Goal: Share content

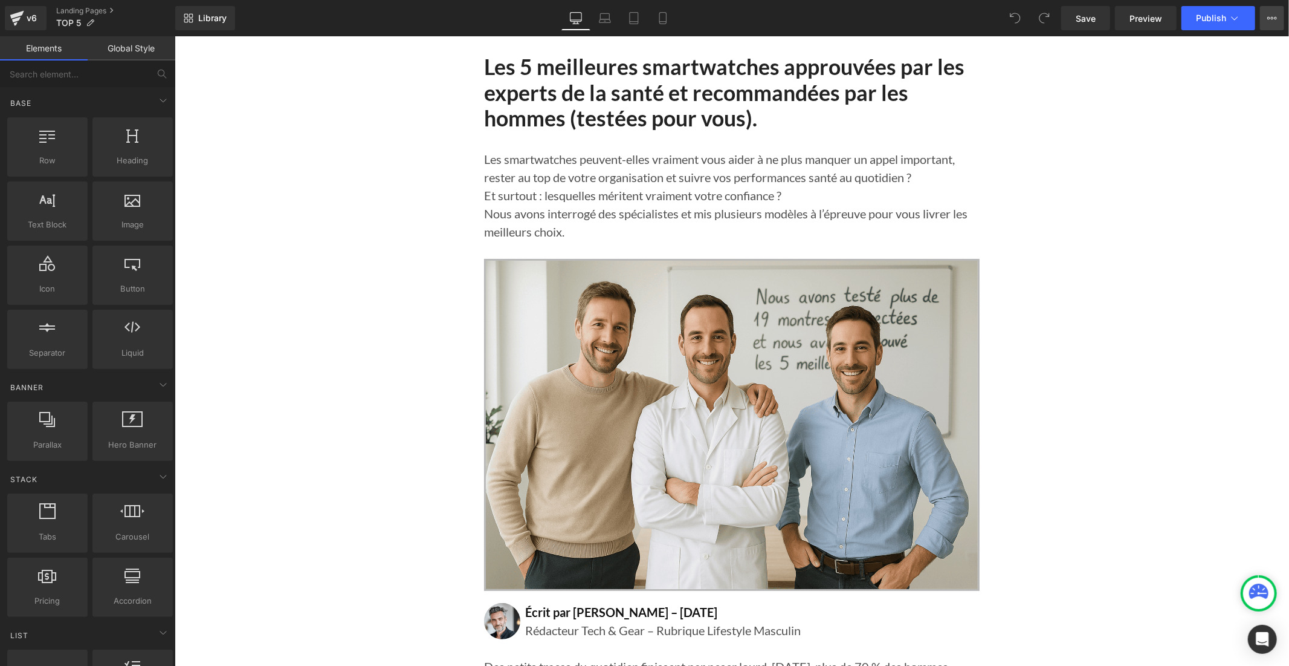
click at [1277, 14] on icon at bounding box center [1273, 18] width 10 height 10
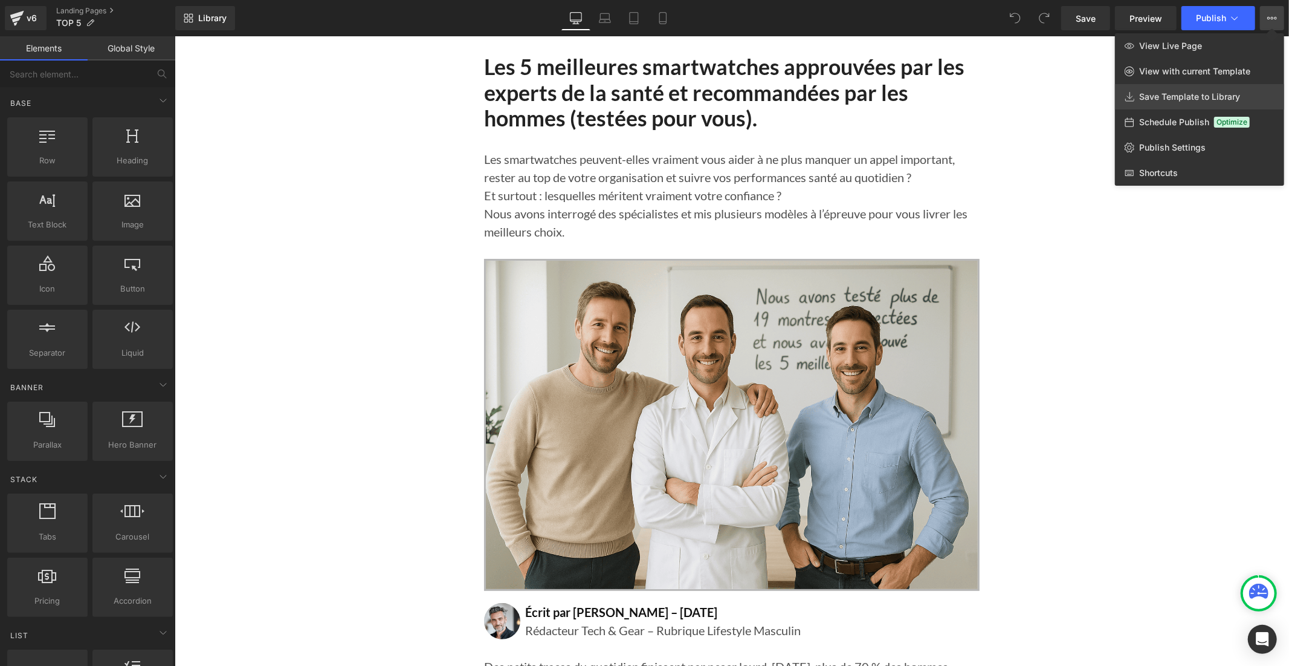
click at [1234, 103] on link "Save Template to Library" at bounding box center [1199, 96] width 169 height 25
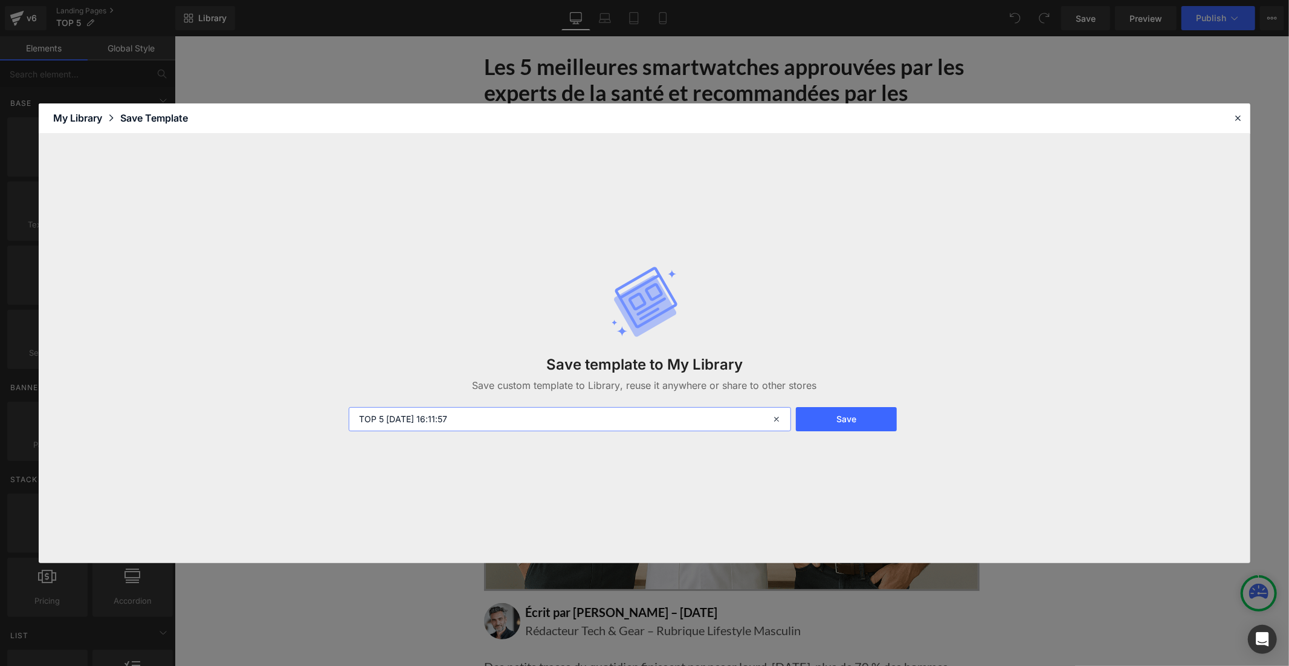
drag, startPoint x: 480, startPoint y: 421, endPoint x: 386, endPoint y: 424, distance: 94.3
click at [386, 424] on input "TOP 5 2025-10-04 16:11:57" at bounding box center [570, 419] width 443 height 24
type input "TOP 5 montre homme"
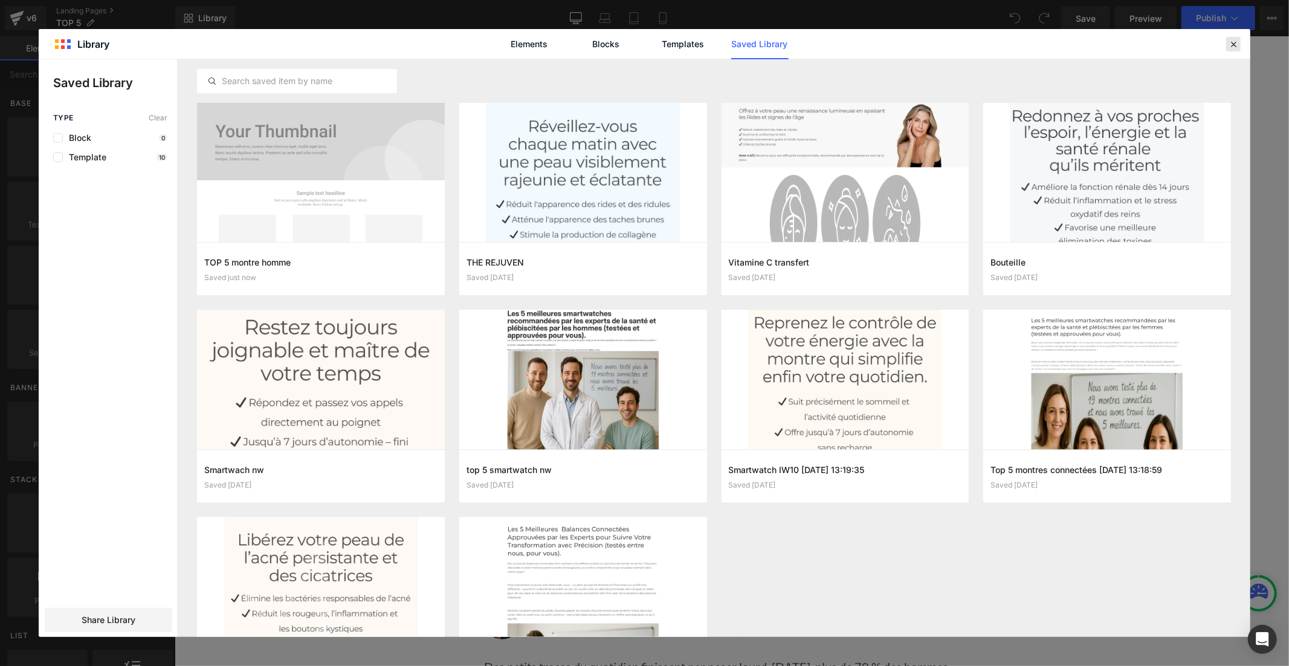
click at [1231, 43] on icon at bounding box center [1233, 44] width 11 height 11
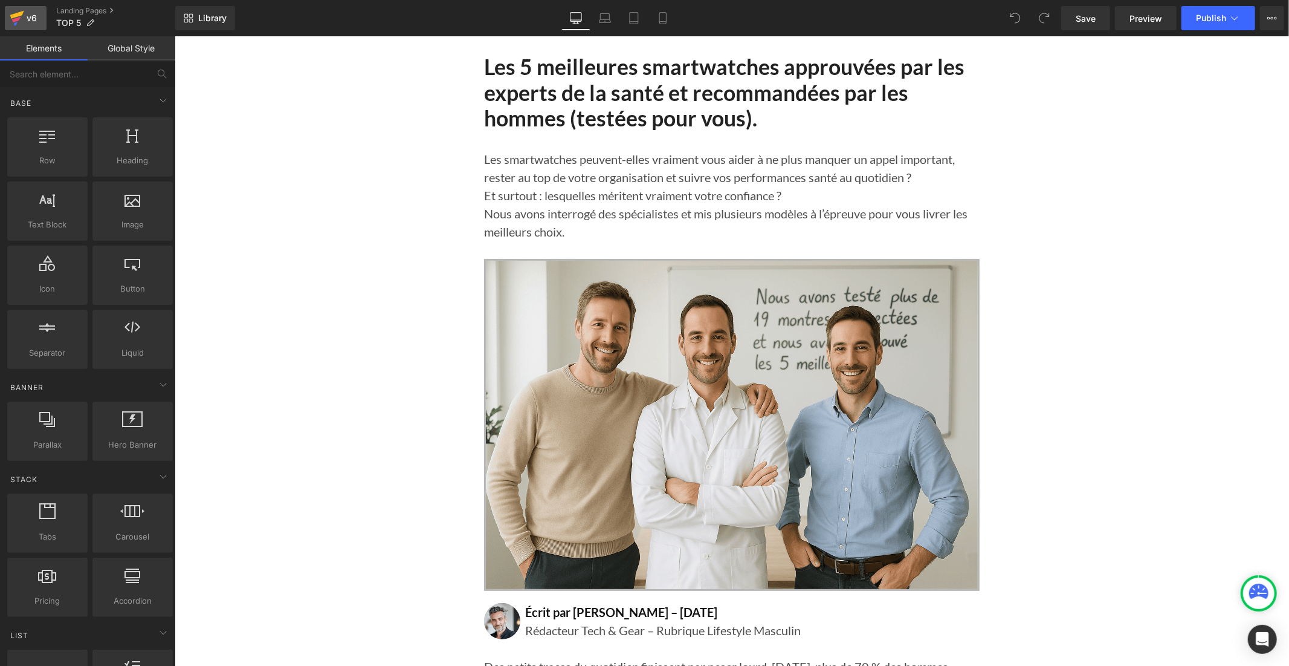
click at [26, 23] on div "v6" at bounding box center [31, 18] width 15 height 16
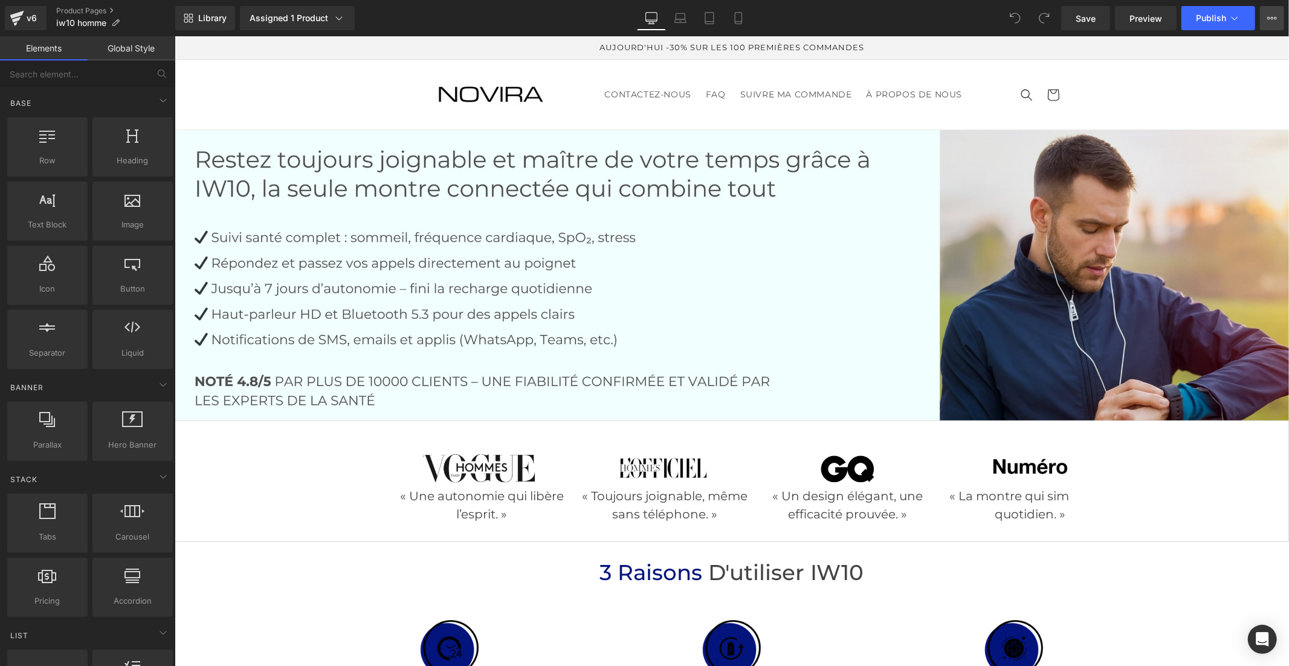
click at [1274, 22] on icon at bounding box center [1273, 18] width 10 height 10
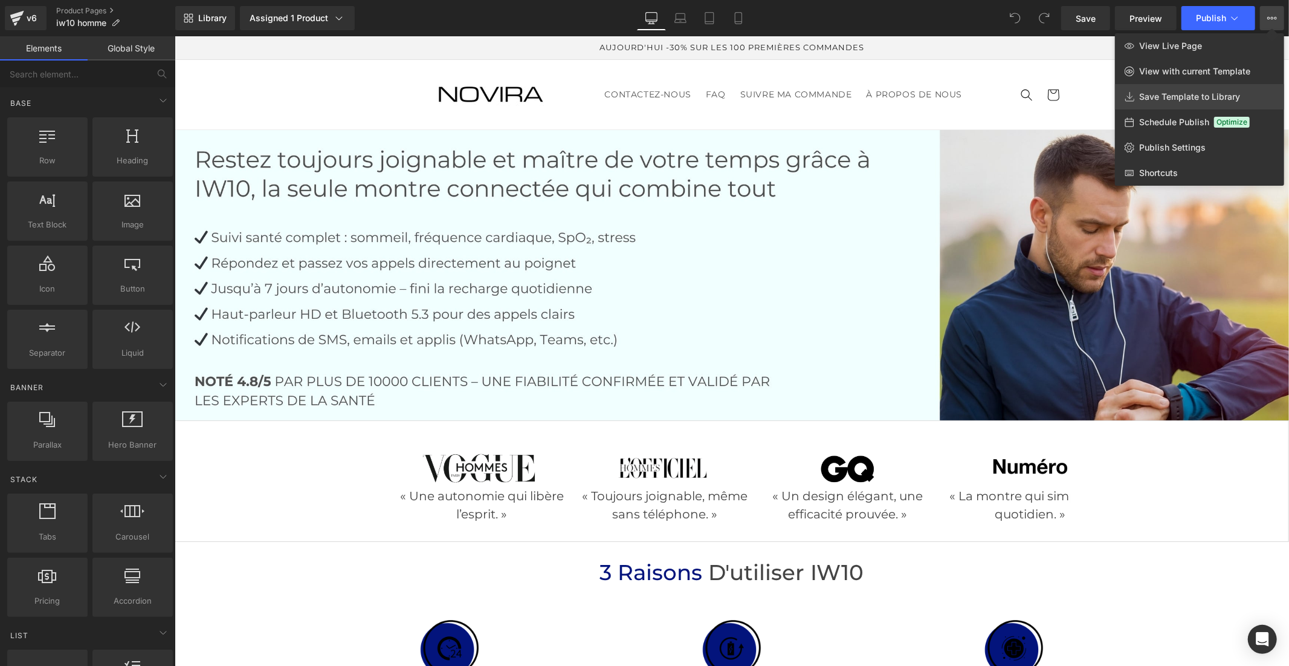
click at [1208, 103] on link "Save Template to Library" at bounding box center [1199, 96] width 169 height 25
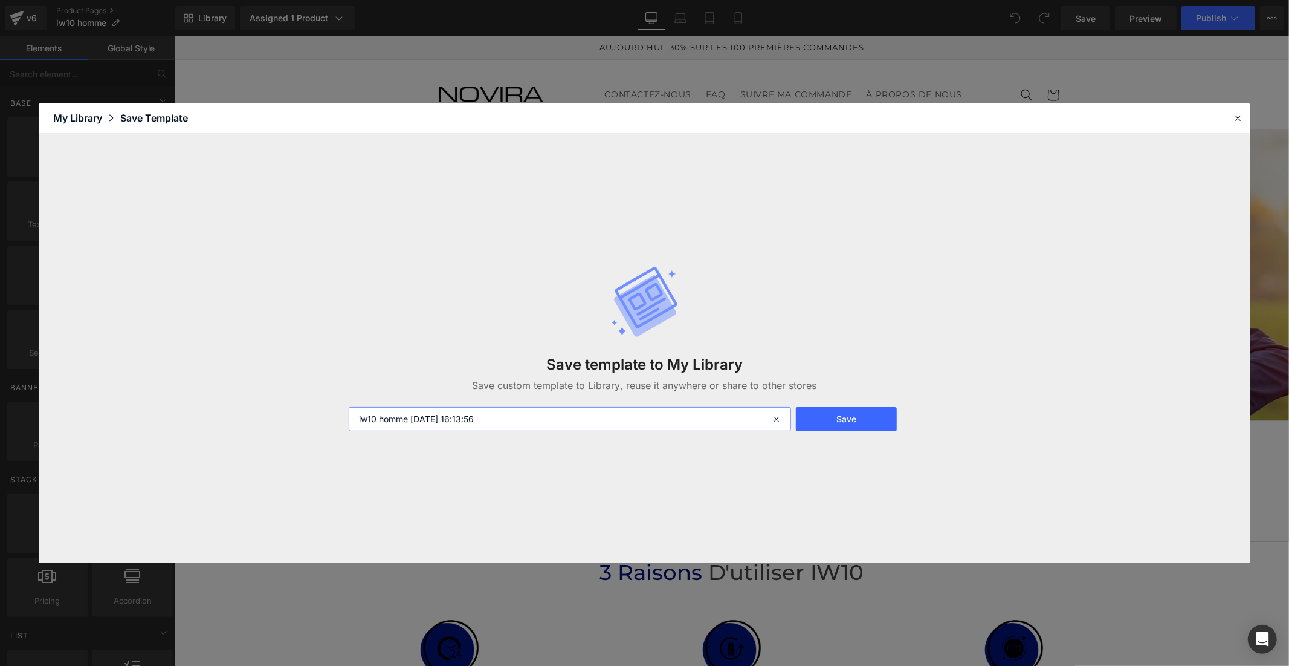
drag, startPoint x: 508, startPoint y: 420, endPoint x: 411, endPoint y: 421, distance: 96.7
click at [411, 421] on input "iw10 homme 2025-10-04 16:13:56" at bounding box center [570, 419] width 443 height 24
type input "iw10 homme"
click at [838, 420] on button "Save" at bounding box center [846, 419] width 101 height 24
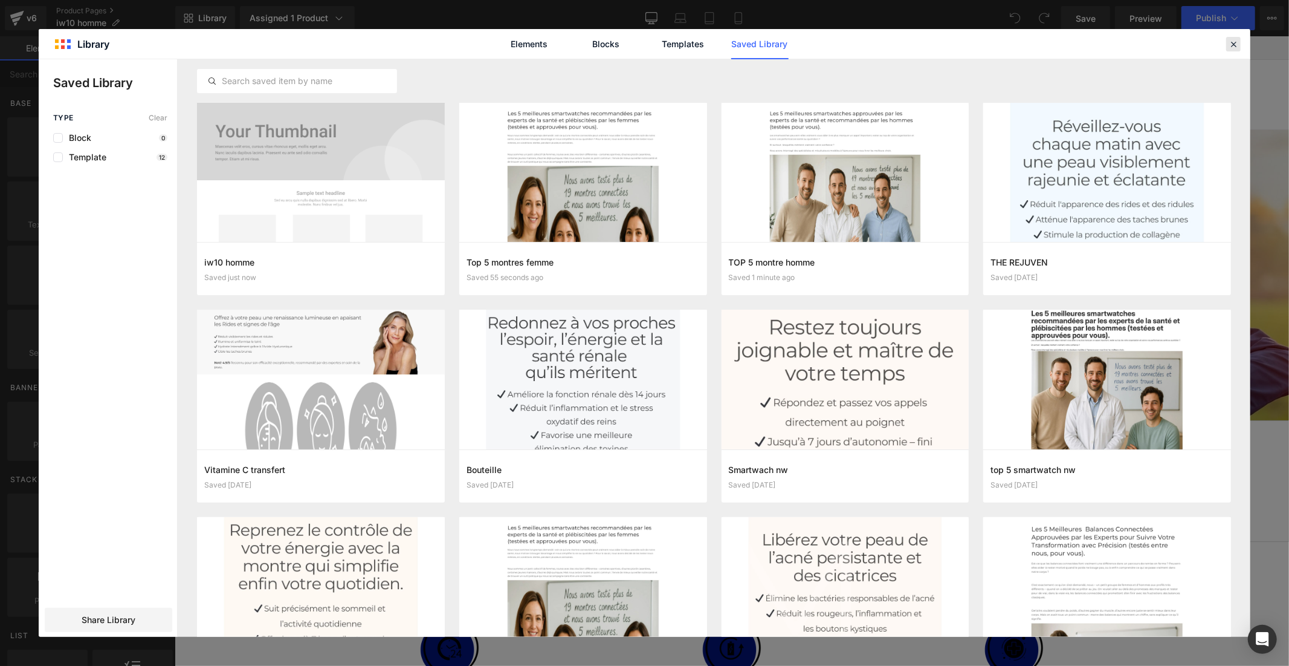
click at [1231, 44] on icon at bounding box center [1233, 44] width 11 height 11
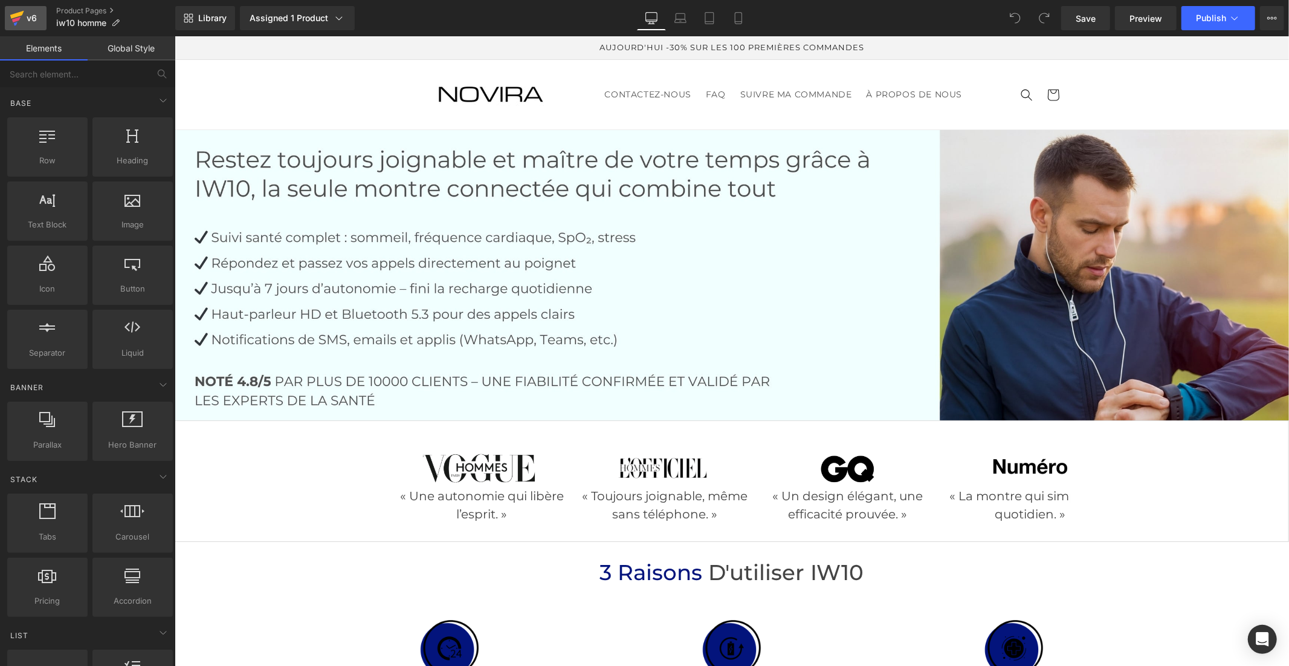
click at [31, 25] on div "v6" at bounding box center [31, 18] width 15 height 16
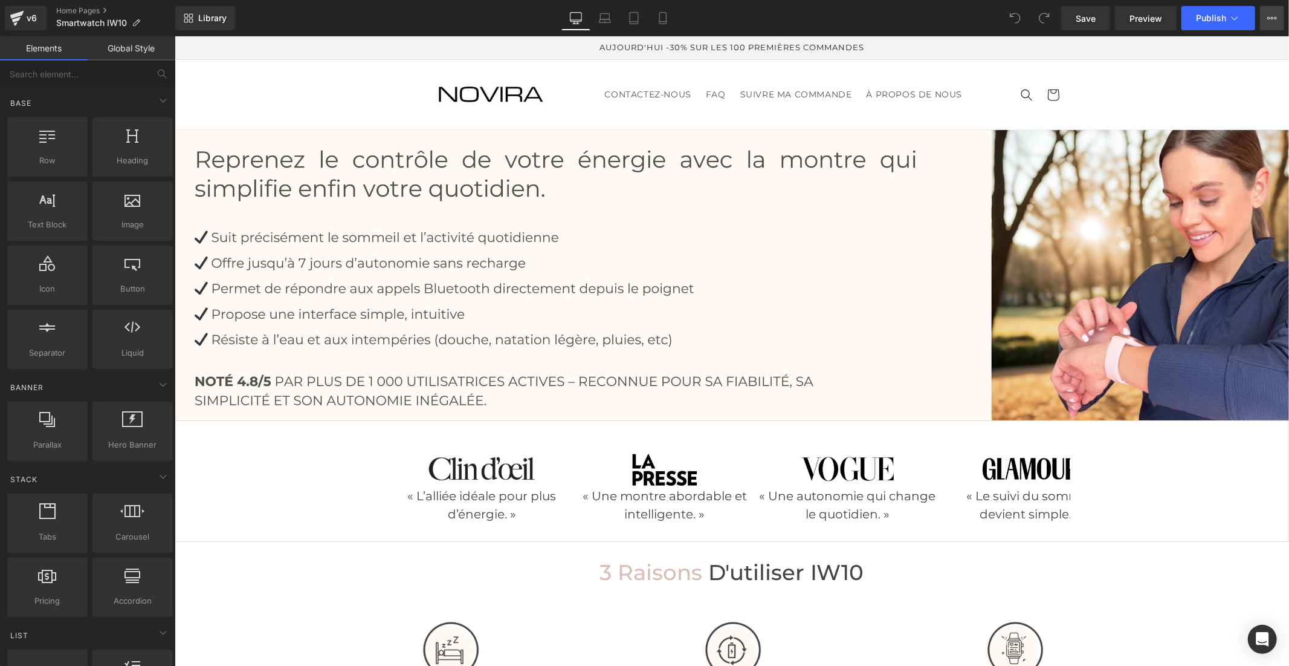
click at [1268, 22] on icon at bounding box center [1273, 18] width 10 height 10
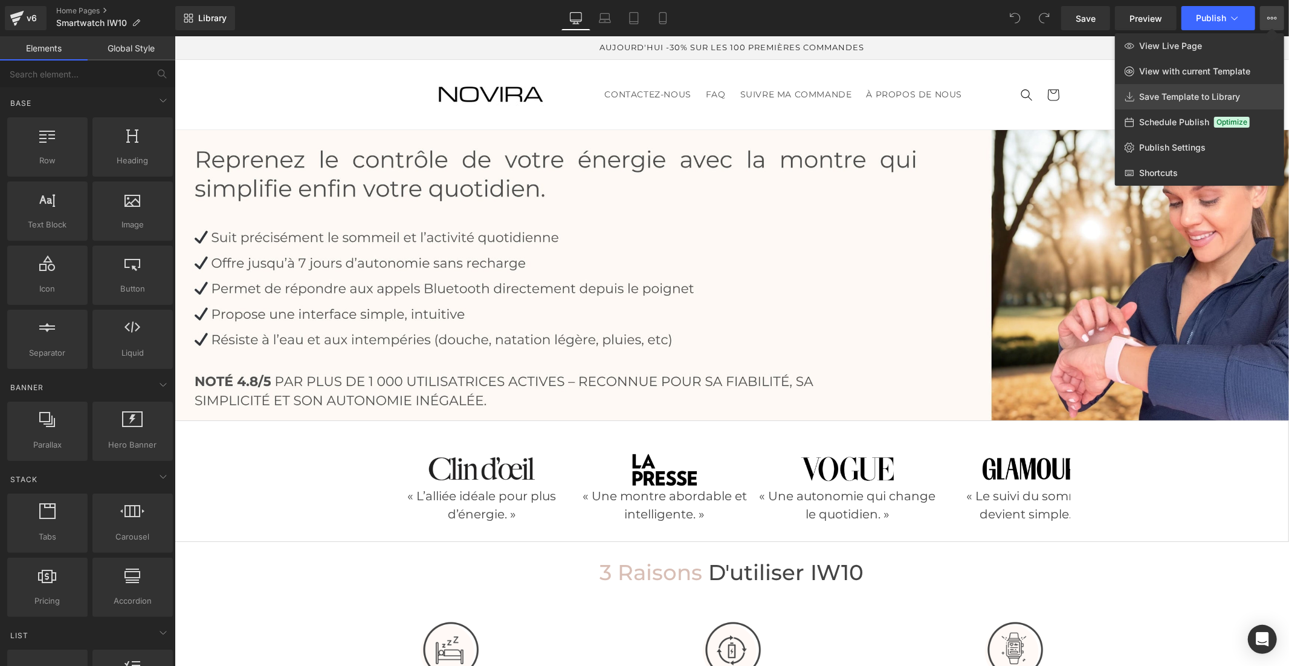
click at [1247, 89] on link "Save Template to Library" at bounding box center [1199, 96] width 169 height 25
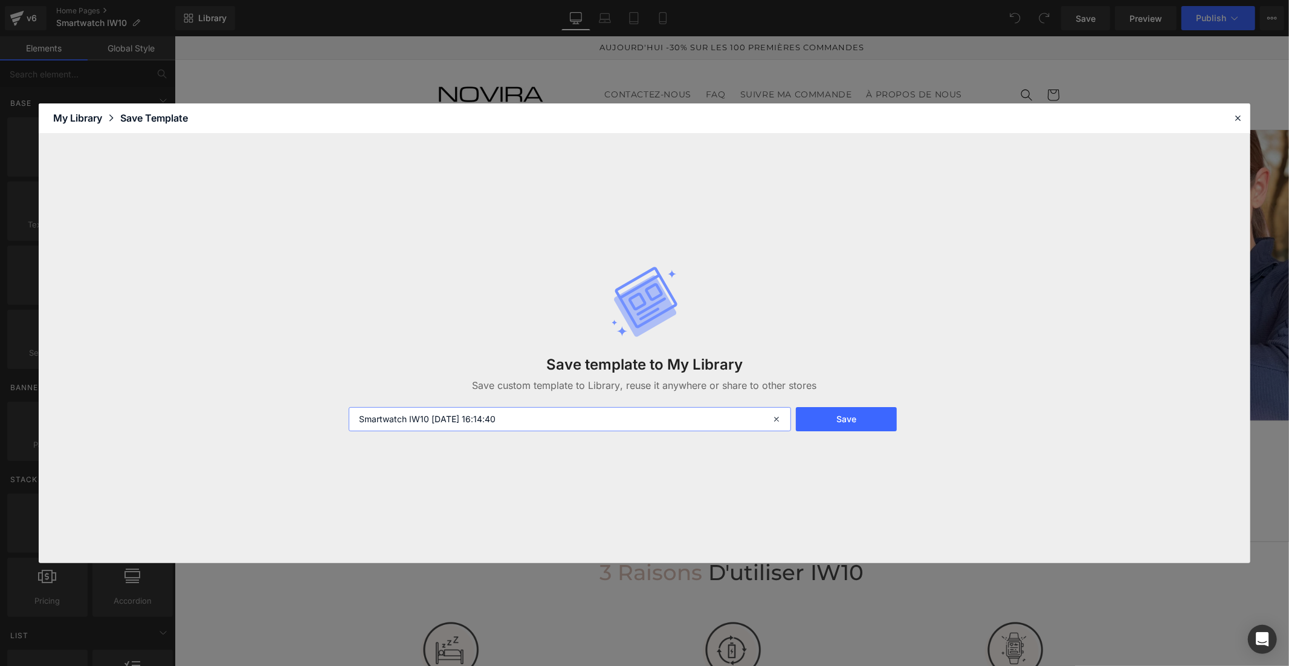
drag, startPoint x: 536, startPoint y: 426, endPoint x: 433, endPoint y: 427, distance: 102.8
click at [433, 427] on input "Smartwatch IW10 [DATE] 16:14:40" at bounding box center [570, 419] width 443 height 24
click at [464, 421] on input "Smartwatch IW10 femme jomepage" at bounding box center [570, 419] width 443 height 24
type input "Smartwatch IW10 femme homepage"
click at [843, 413] on button "Save" at bounding box center [846, 419] width 101 height 24
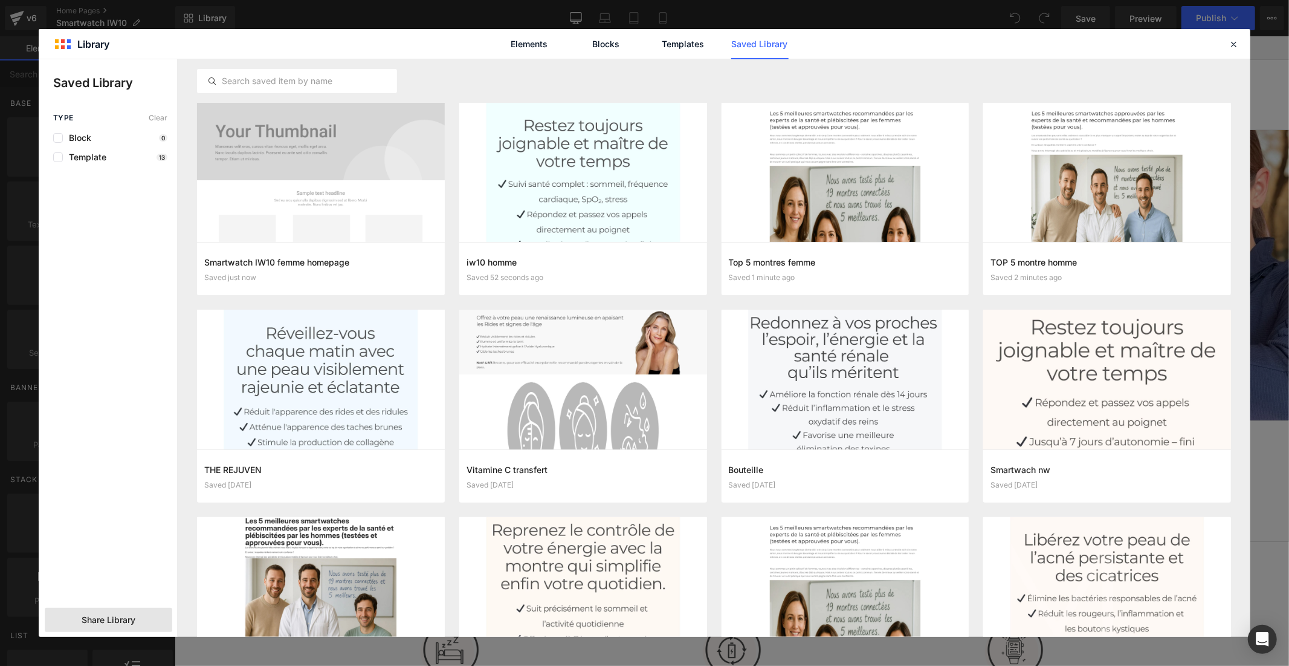
click at [129, 619] on span "Share Library" at bounding box center [109, 620] width 54 height 12
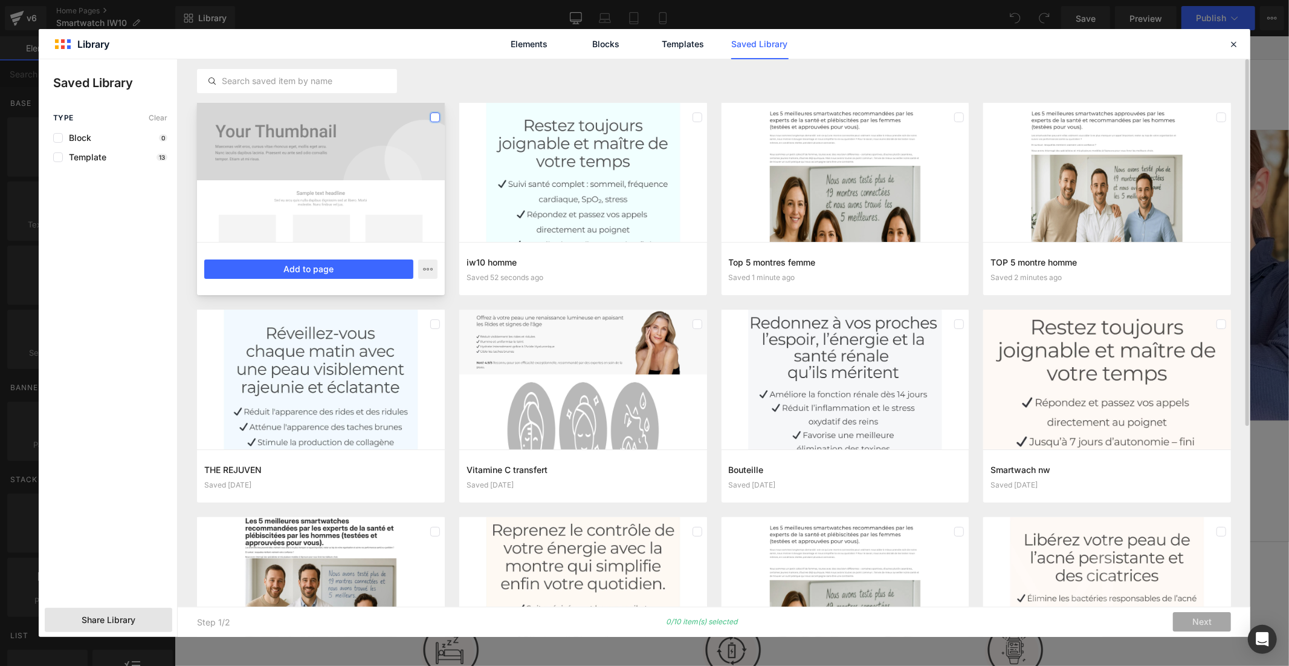
click at [432, 118] on label at bounding box center [435, 117] width 10 height 10
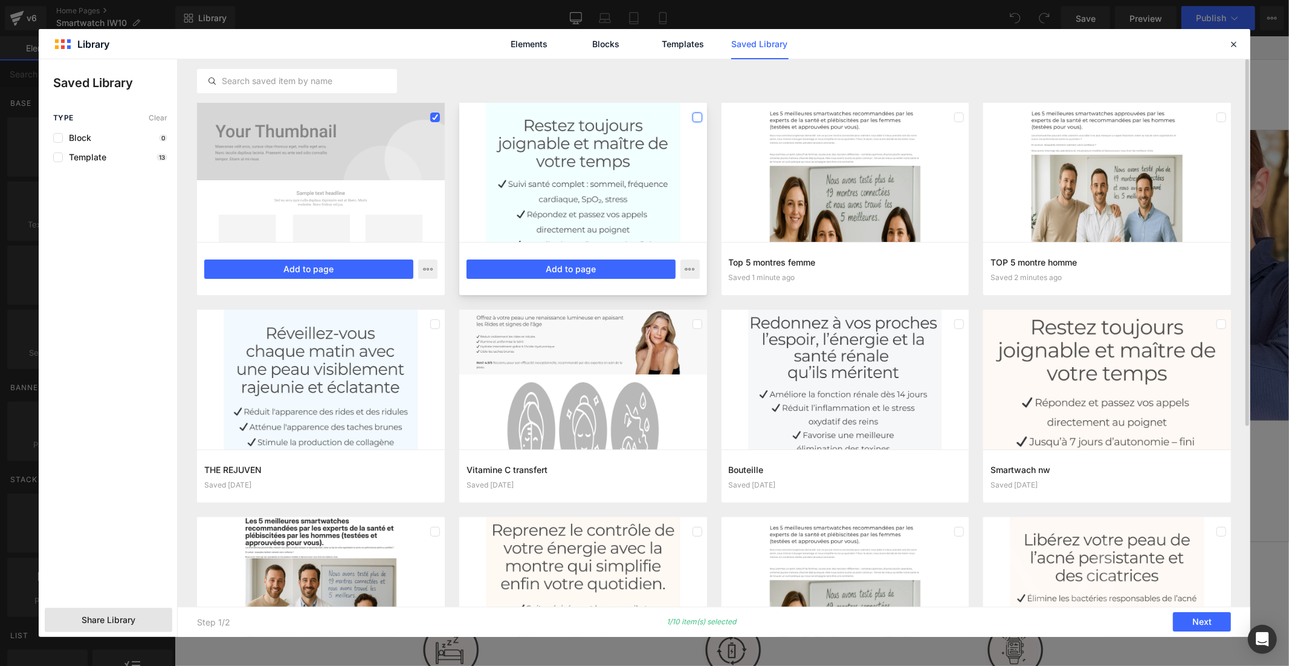
click at [698, 115] on label at bounding box center [698, 117] width 10 height 10
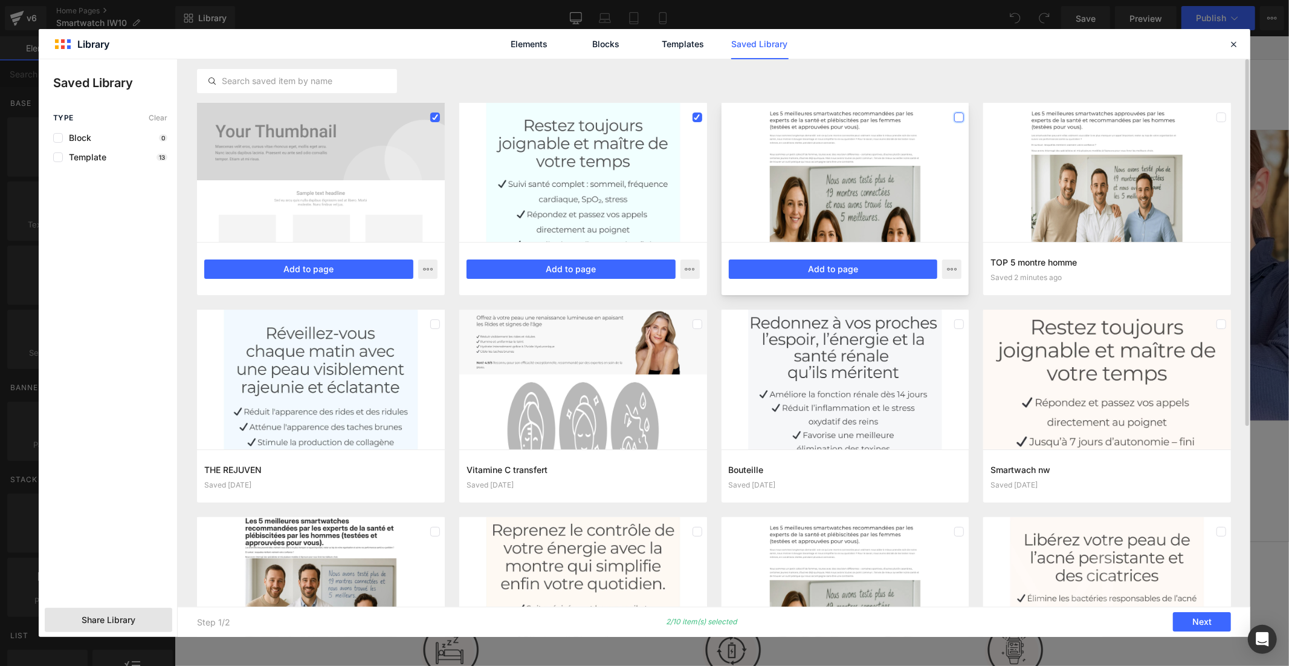
click at [961, 119] on label at bounding box center [960, 117] width 10 height 10
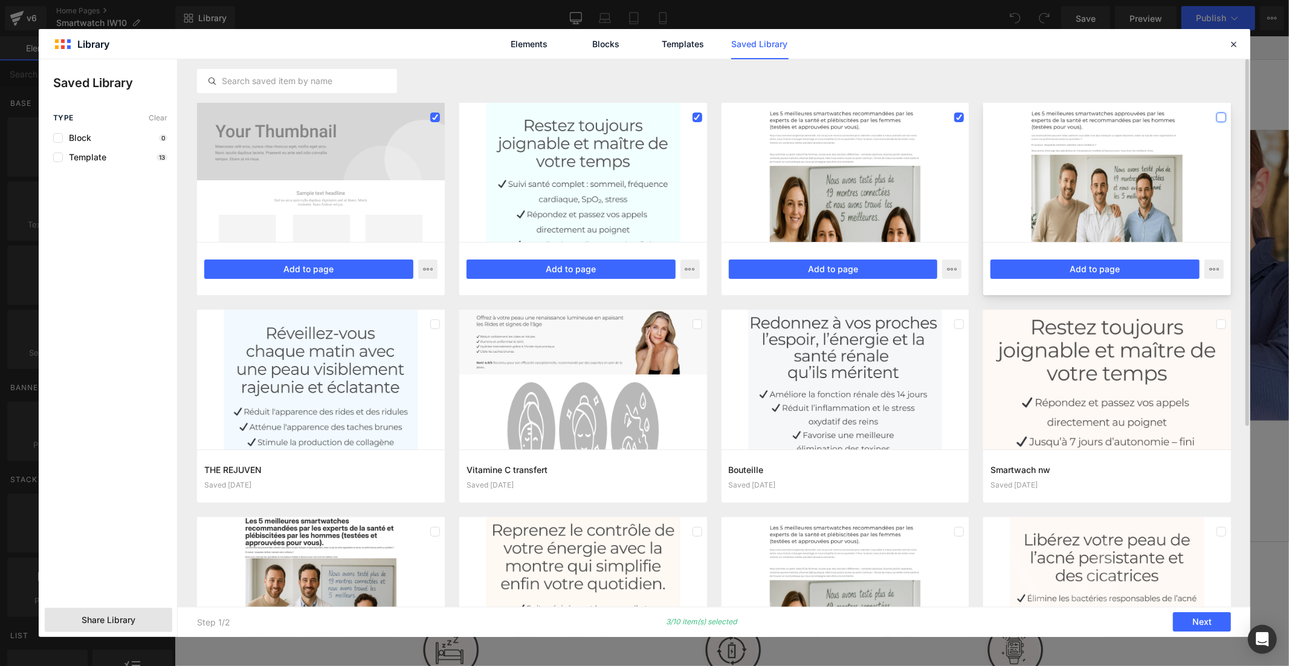
click at [1223, 118] on label at bounding box center [1222, 117] width 10 height 10
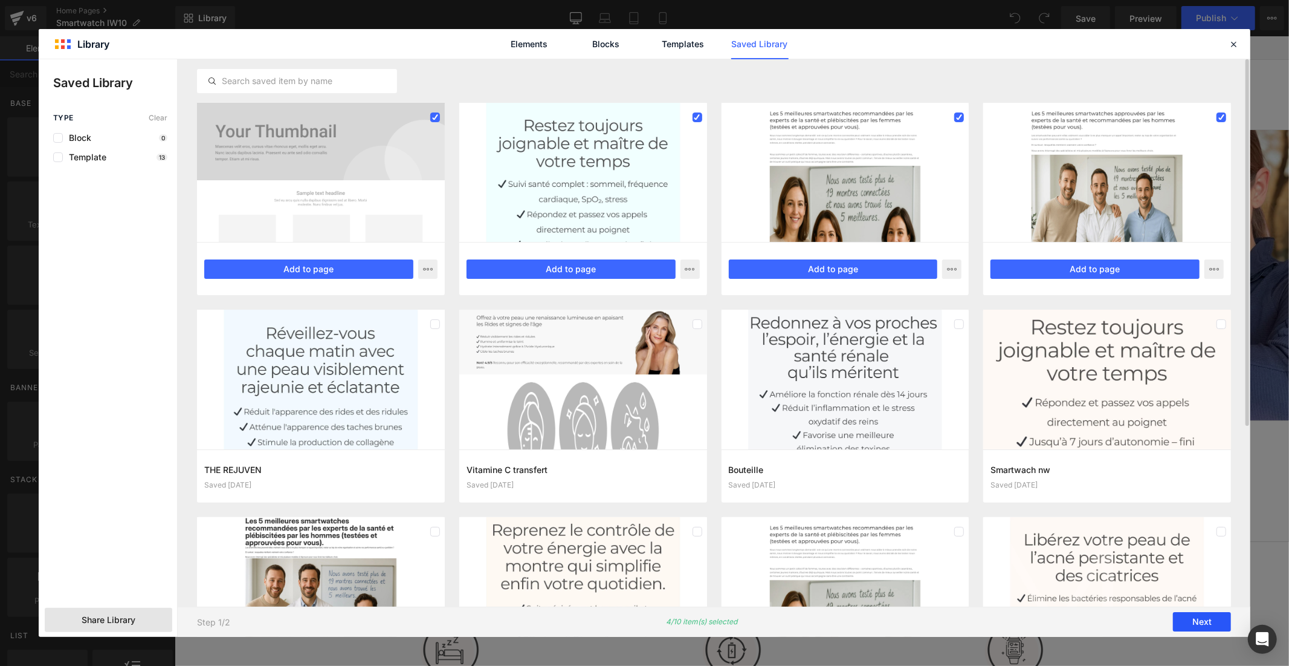
click at [1193, 623] on button "Next" at bounding box center [1202, 621] width 58 height 19
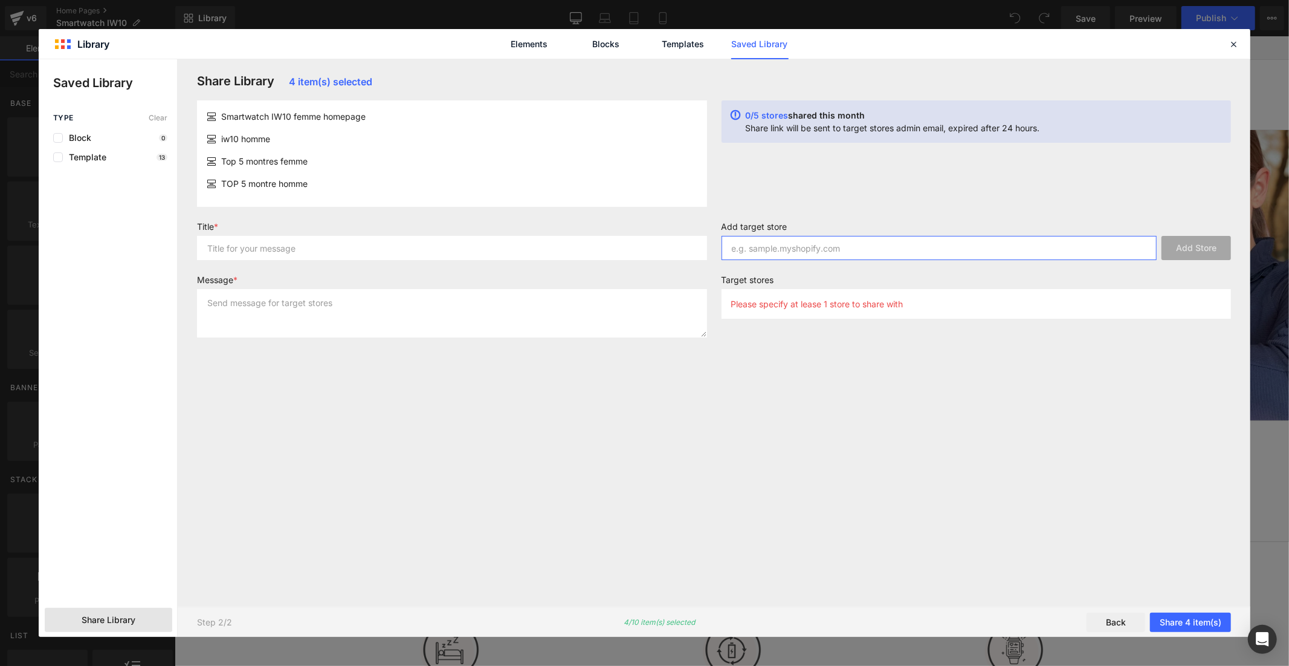
click at [849, 244] on input "text" at bounding box center [940, 248] width 436 height 24
paste input "iynk5t-wz"
type input "iynk5t-wz"
click at [1182, 251] on button "Add Store" at bounding box center [1197, 248] width 70 height 24
click at [565, 245] on input "text" at bounding box center [452, 248] width 510 height 24
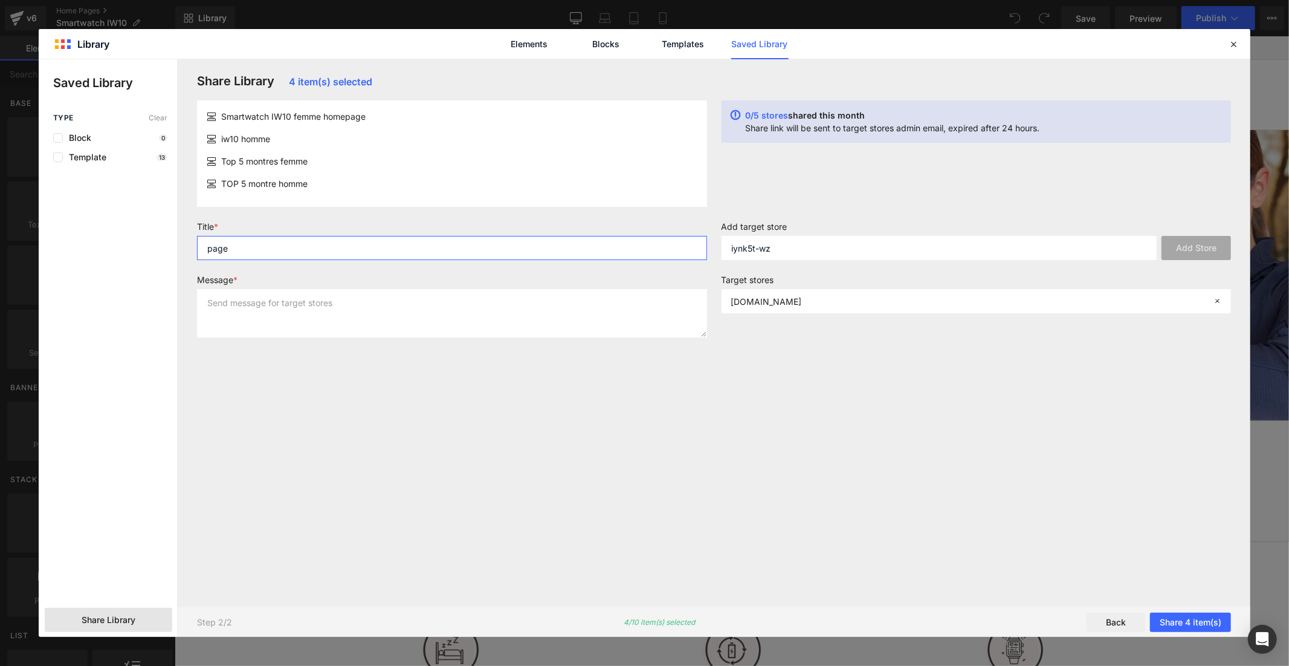
type input "page"
click at [577, 329] on textarea at bounding box center [452, 313] width 510 height 48
type textarea "page"
click at [1168, 617] on button "Share 4 item(s)" at bounding box center [1190, 621] width 81 height 19
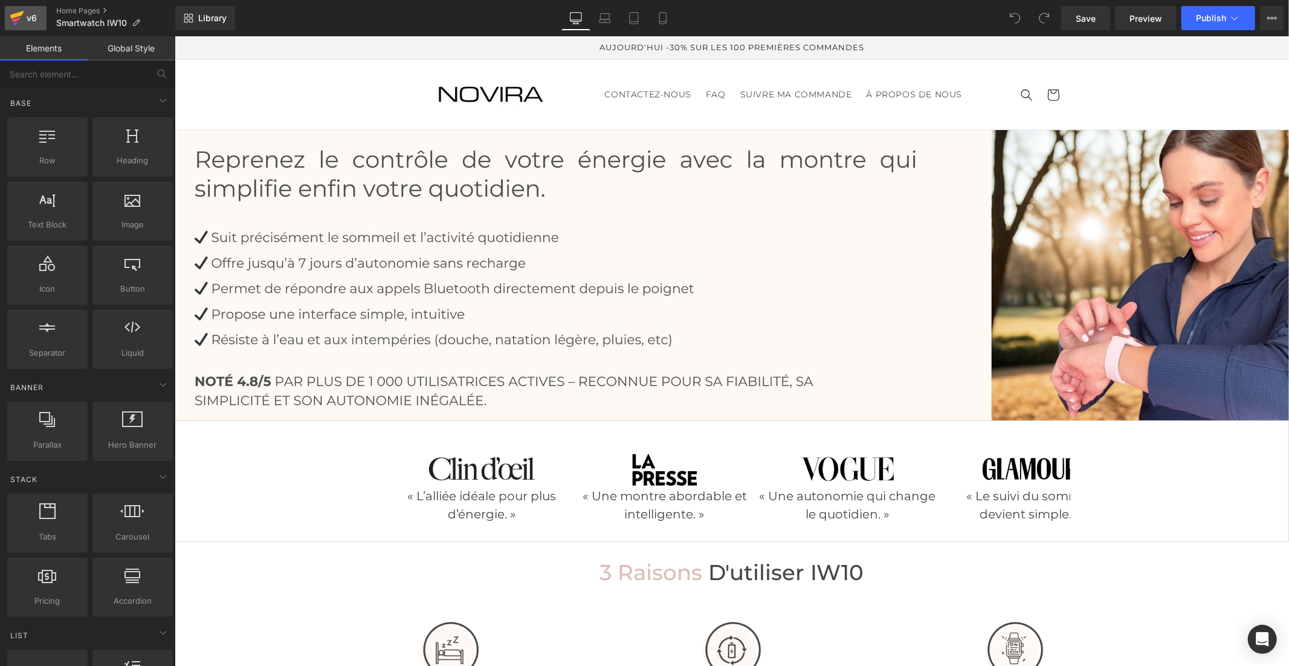
click at [8, 9] on link "v6" at bounding box center [26, 18] width 42 height 24
